Goal: Information Seeking & Learning: Check status

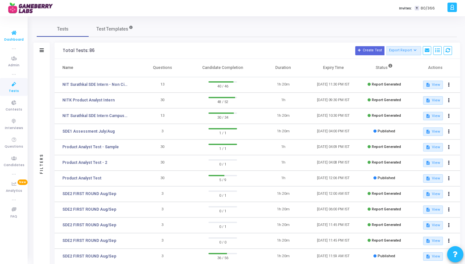
click at [13, 40] on span "Dashboard" at bounding box center [14, 40] width 20 height 6
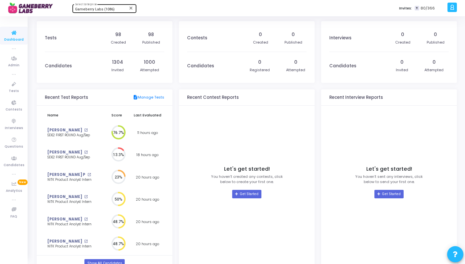
click at [109, 8] on span "Gameberry Labs (1086)" at bounding box center [95, 9] width 40 height 4
type input "I2V"
click at [108, 20] on span "i2vsys (1026)" at bounding box center [114, 20] width 78 height 11
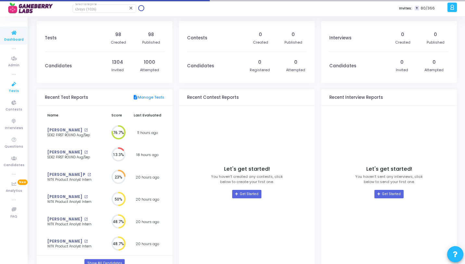
click at [10, 88] on span "Tests" at bounding box center [14, 91] width 10 height 6
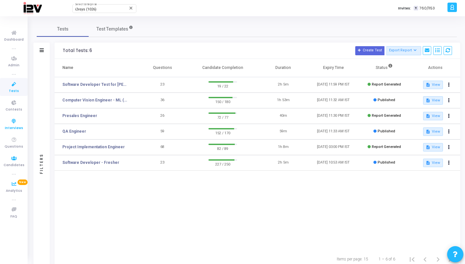
click at [12, 163] on span "Candidates" at bounding box center [14, 166] width 21 height 6
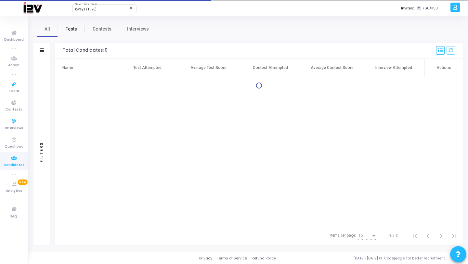
click at [70, 29] on span "Tests" at bounding box center [71, 29] width 11 height 7
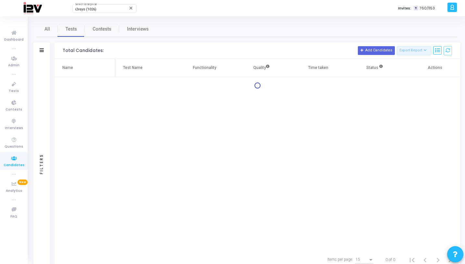
click at [46, 60] on div "Filters" at bounding box center [41, 164] width 16 height 210
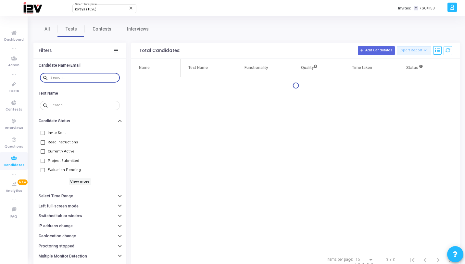
click at [53, 79] on input "text" at bounding box center [83, 78] width 67 height 4
paste input "Snehagoyal214@gmail.com"
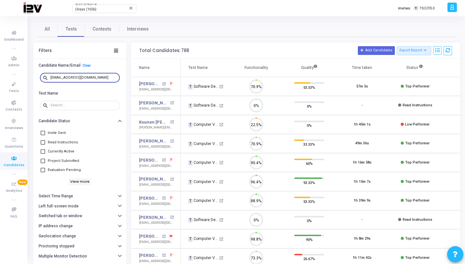
scroll to position [14, 17]
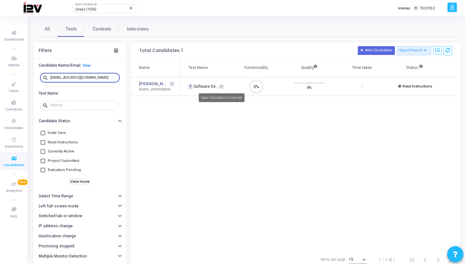
type input "Snehagoyal214@gmail.com"
click at [220, 86] on mat-icon "open_in_new" at bounding box center [221, 87] width 4 height 4
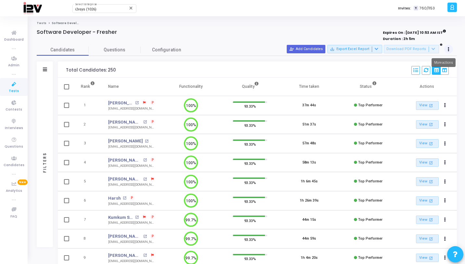
click at [450, 48] on button at bounding box center [449, 49] width 9 height 9
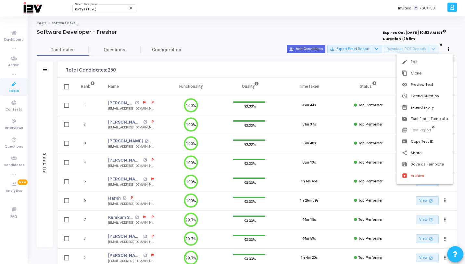
click at [174, 57] on div at bounding box center [232, 132] width 465 height 264
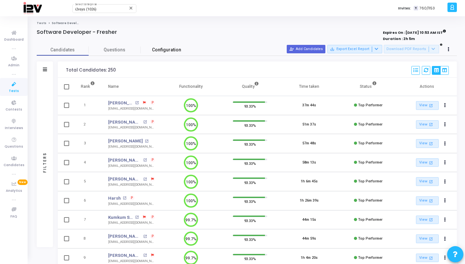
click at [174, 53] on span "Configuration" at bounding box center [166, 49] width 29 height 7
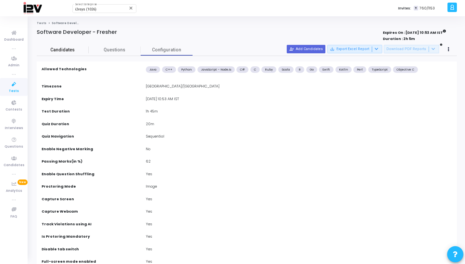
click at [72, 52] on span "Candidates" at bounding box center [63, 49] width 52 height 7
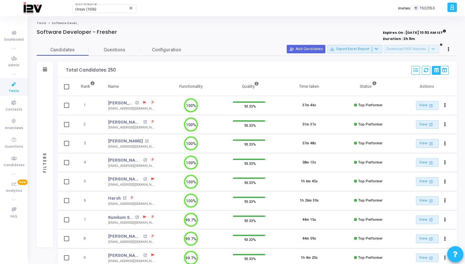
click at [45, 79] on div "Filters" at bounding box center [45, 162] width 16 height 169
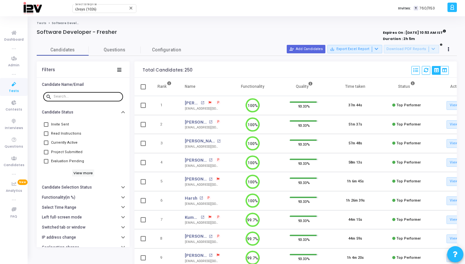
click at [61, 93] on div at bounding box center [87, 96] width 67 height 10
paste input "Snehagoyal214@gmail.com"
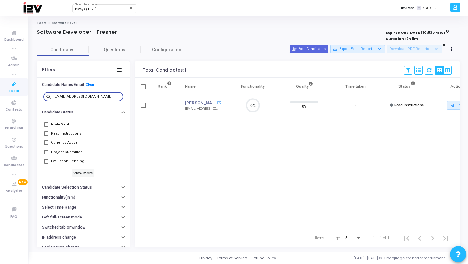
type input "Snehagoyal214@gmail.com"
click at [217, 103] on mat-icon "open_in_new" at bounding box center [219, 103] width 4 height 4
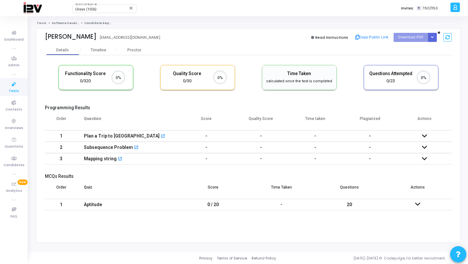
scroll to position [14, 17]
click at [109, 49] on div "Timeline" at bounding box center [99, 50] width 36 height 5
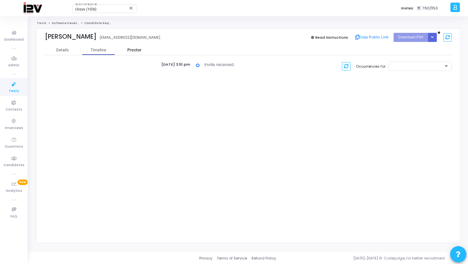
click at [133, 46] on div "Proctor" at bounding box center [134, 50] width 36 height 10
